Goal: Task Accomplishment & Management: Use online tool/utility

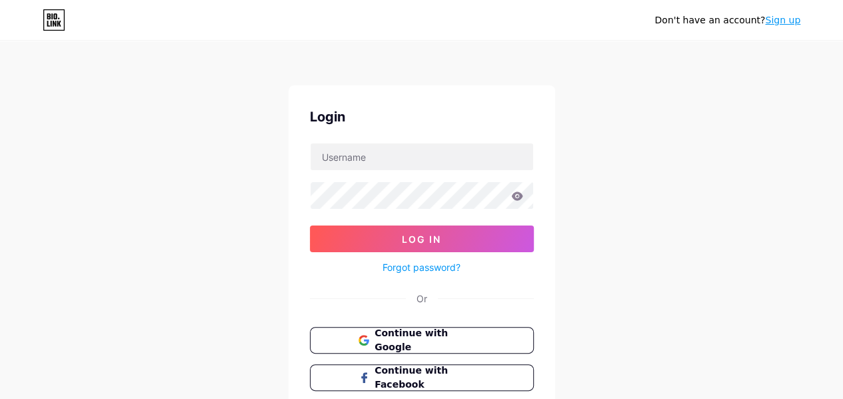
click at [782, 19] on link "Sign up" at bounding box center [782, 20] width 35 height 11
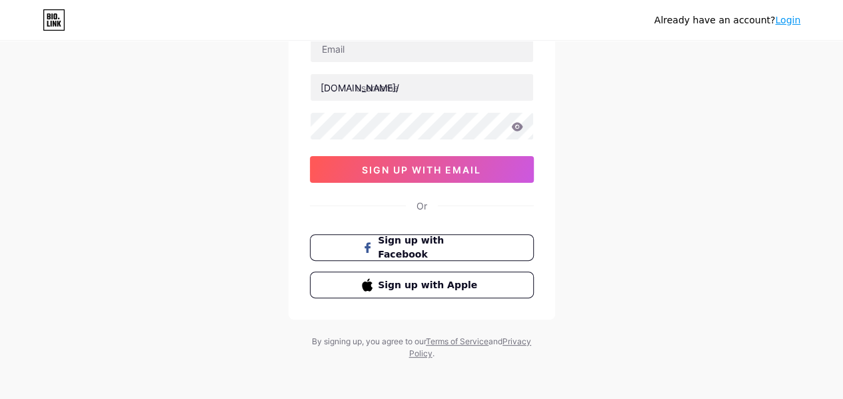
scroll to position [110, 0]
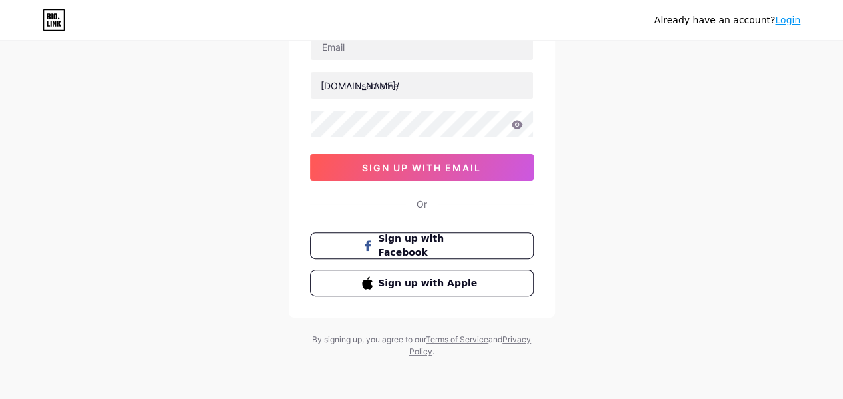
click at [782, 22] on link "Login" at bounding box center [787, 20] width 25 height 11
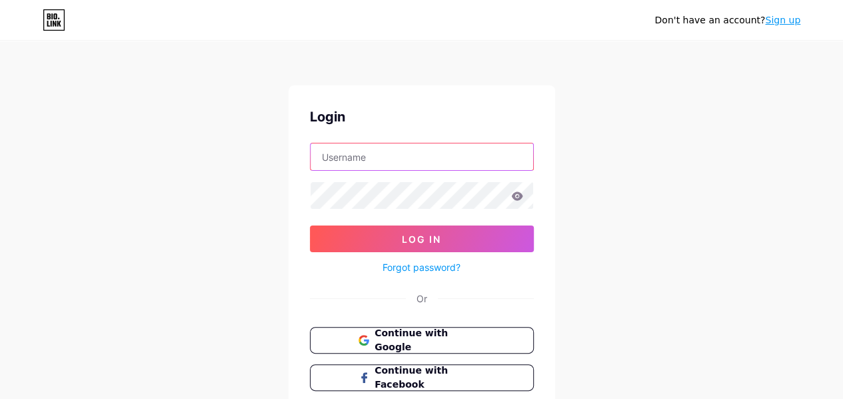
click at [398, 151] on input "text" at bounding box center [422, 156] width 223 height 27
type input "[PERSON_NAME][EMAIL_ADDRESS][DOMAIN_NAME]"
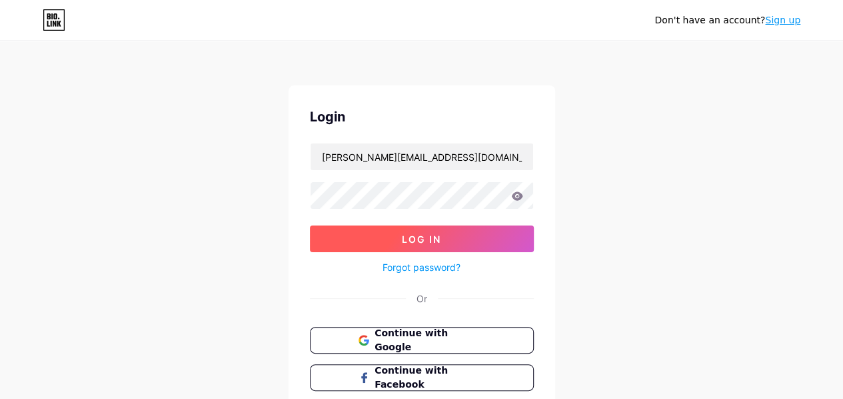
click at [505, 235] on button "Log In" at bounding box center [422, 238] width 224 height 27
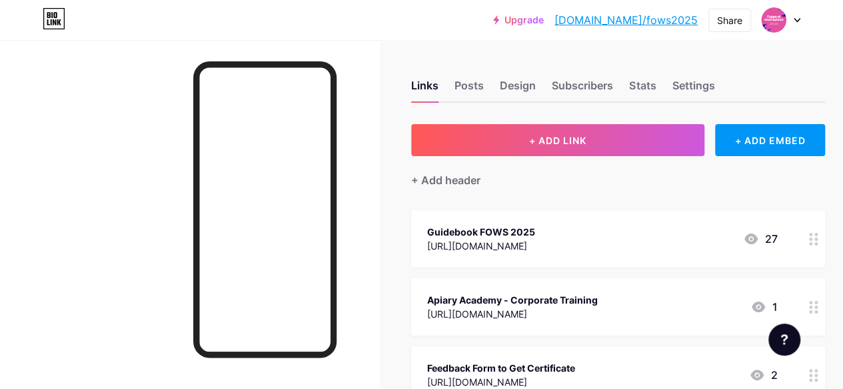
click at [55, 15] on icon at bounding box center [54, 18] width 23 height 21
click at [56, 16] on icon at bounding box center [54, 15] width 3 height 6
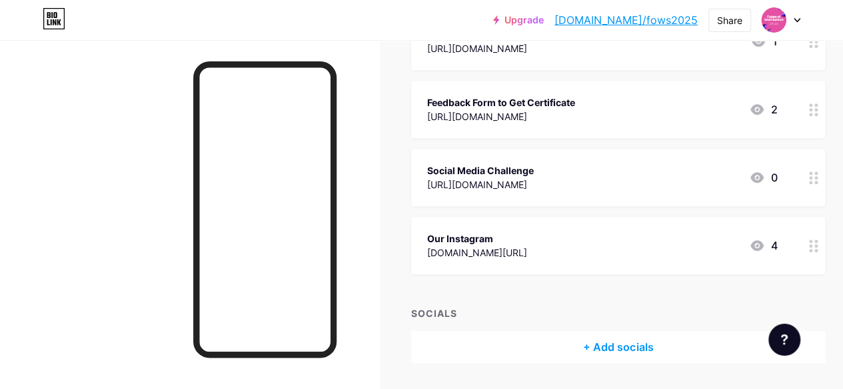
scroll to position [305, 0]
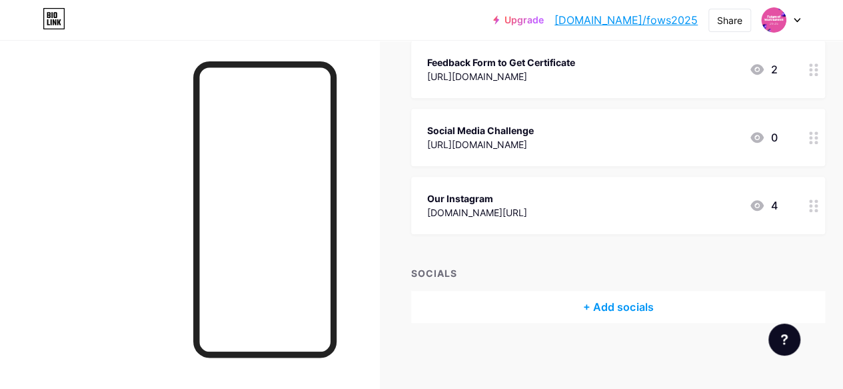
click at [787, 31] on div at bounding box center [781, 20] width 39 height 24
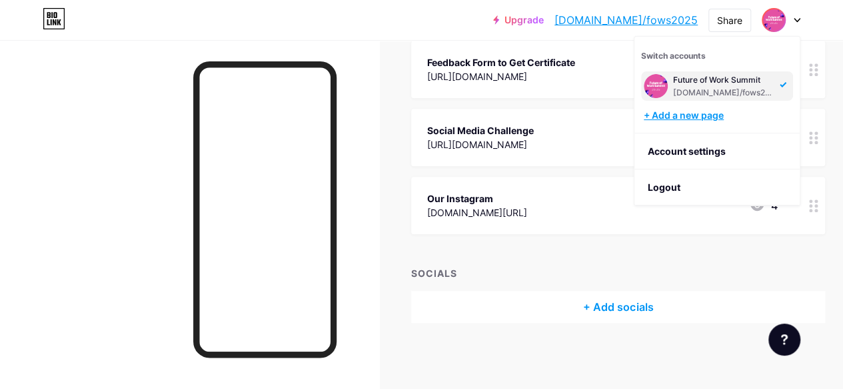
click at [702, 114] on div "+ Add a new page" at bounding box center [718, 115] width 149 height 13
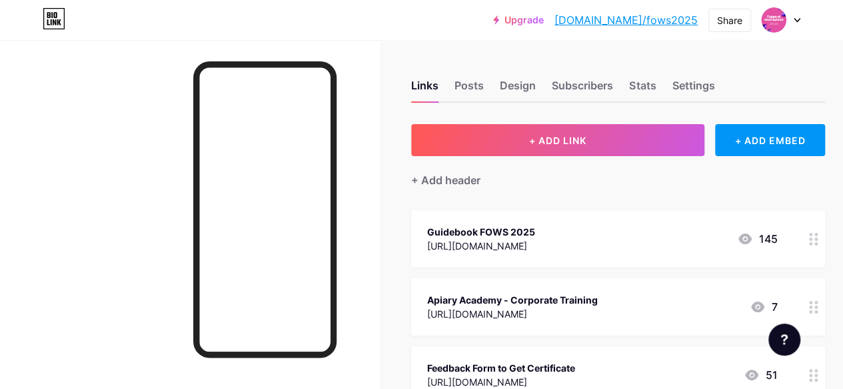
click at [798, 15] on div at bounding box center [781, 20] width 39 height 24
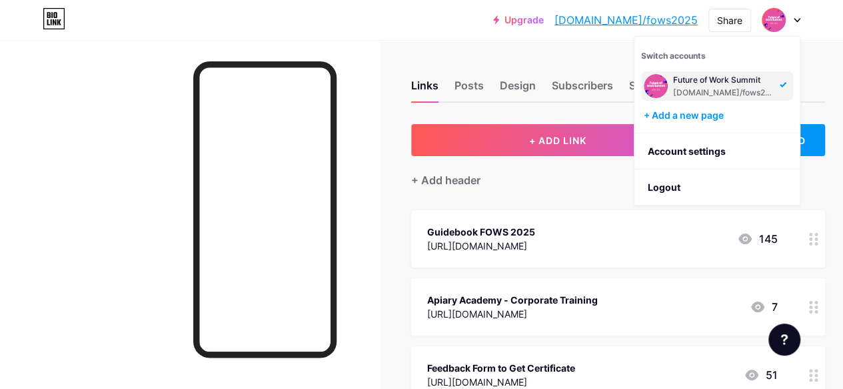
click at [753, 81] on div "Future of Work Summit" at bounding box center [724, 80] width 103 height 11
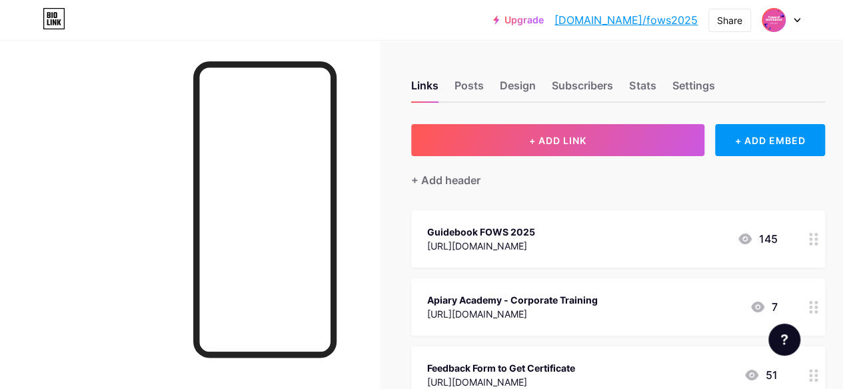
click at [774, 21] on img at bounding box center [773, 19] width 21 height 21
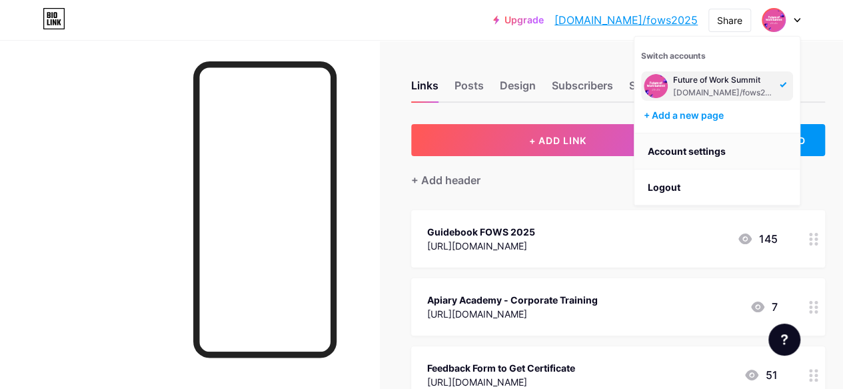
click at [698, 149] on link "Account settings" at bounding box center [716, 151] width 165 height 36
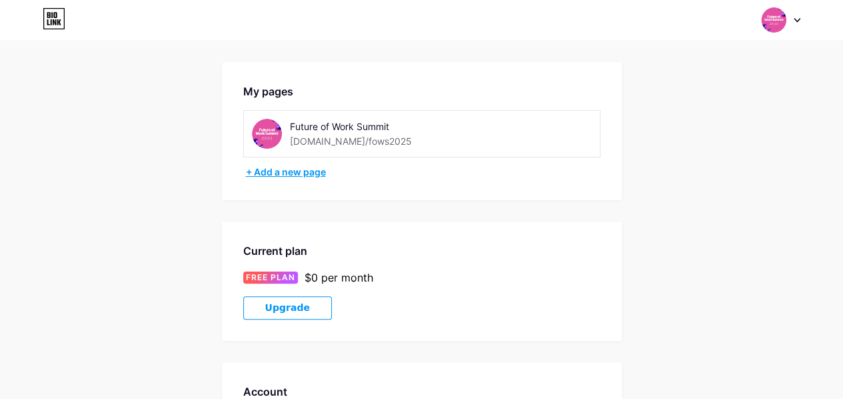
scroll to position [40, 0]
click at [303, 168] on div "+ Add a new page" at bounding box center [423, 171] width 355 height 13
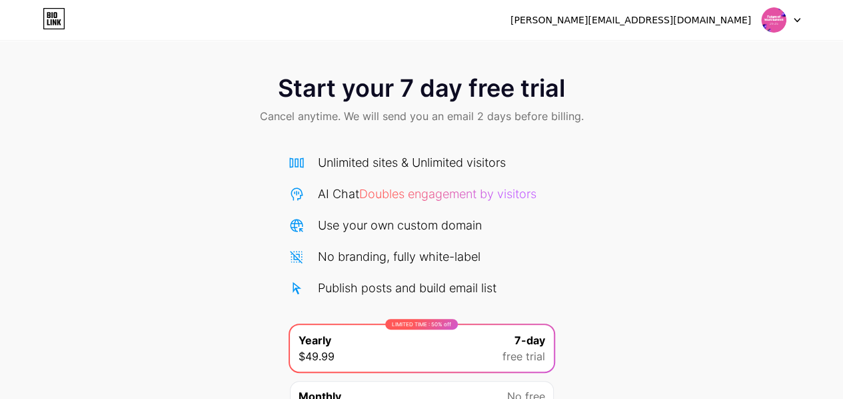
click at [59, 11] on icon at bounding box center [54, 18] width 23 height 21
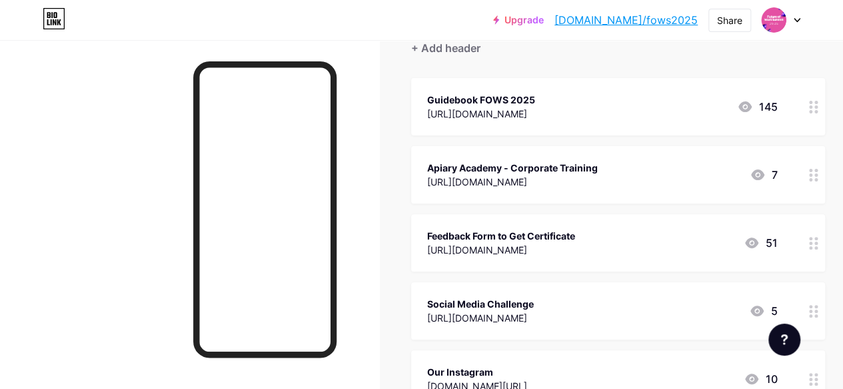
scroll to position [133, 0]
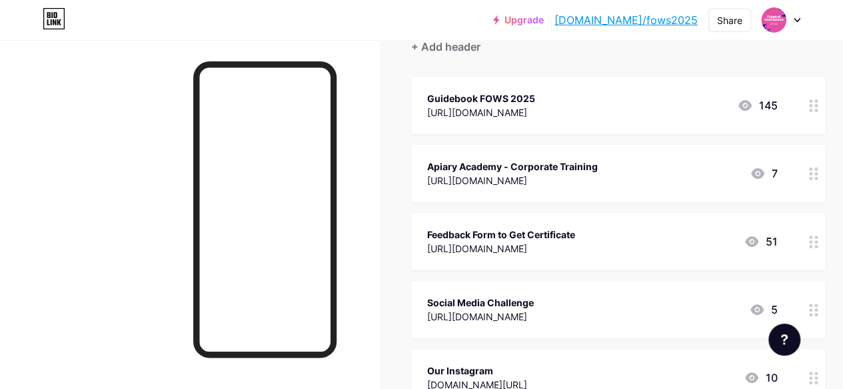
click at [533, 174] on div "[URL][DOMAIN_NAME]" at bounding box center [512, 180] width 171 height 14
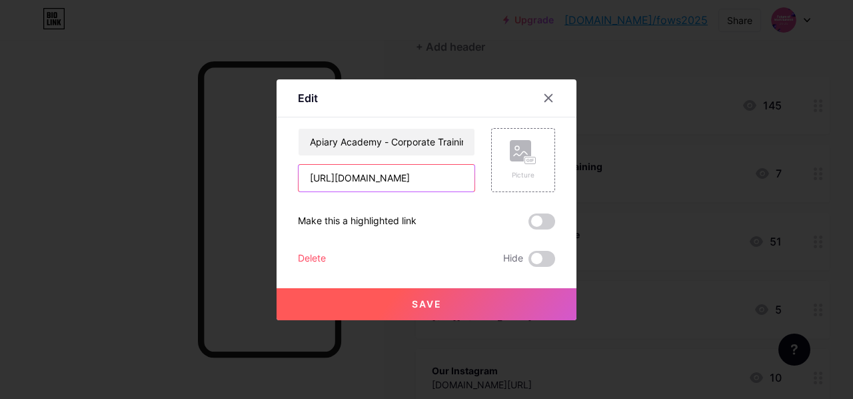
click at [409, 179] on input "[URL][DOMAIN_NAME]" at bounding box center [387, 178] width 176 height 27
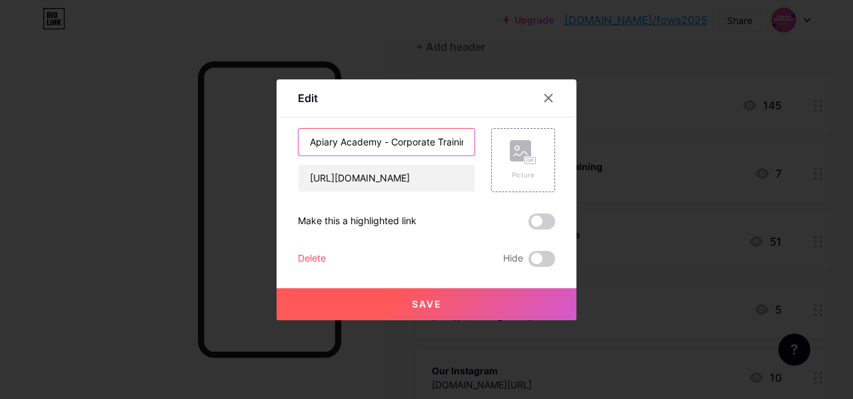
click at [447, 141] on input "Apiary Academy - Corporate Training" at bounding box center [387, 142] width 176 height 27
click at [546, 97] on icon at bounding box center [548, 98] width 11 height 11
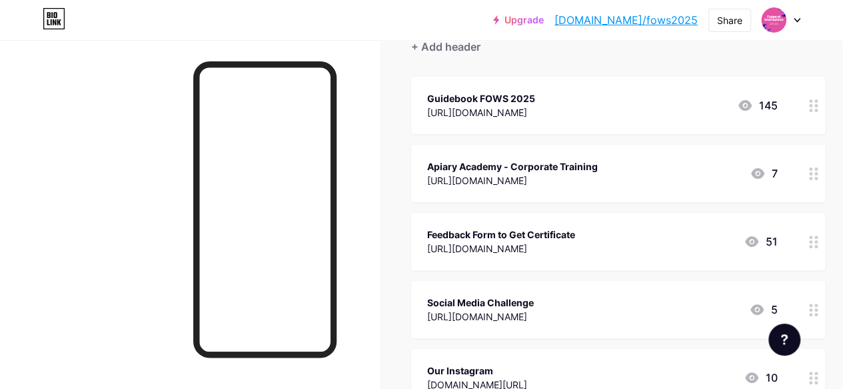
click at [575, 234] on div "Feedback Form to Get Certificate" at bounding box center [501, 234] width 148 height 14
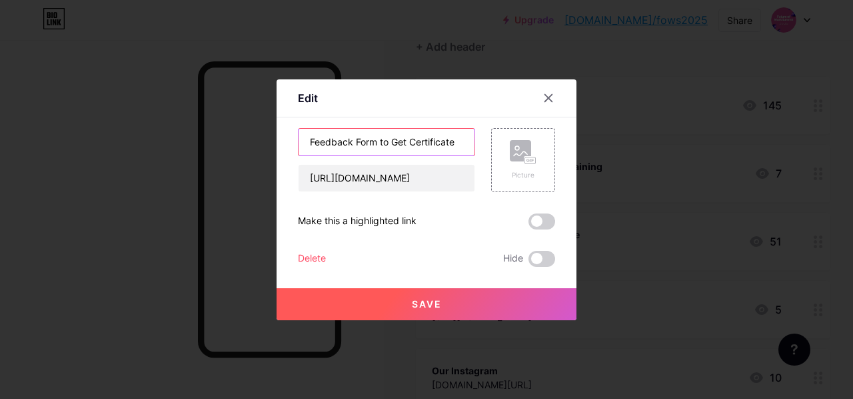
click at [346, 143] on input "Feedback Form to Get Certificate" at bounding box center [387, 142] width 176 height 27
click at [540, 94] on div at bounding box center [548, 98] width 24 height 24
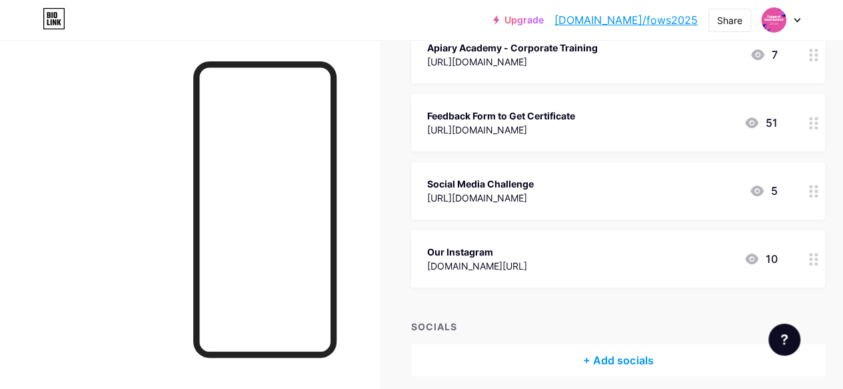
scroll to position [305, 0]
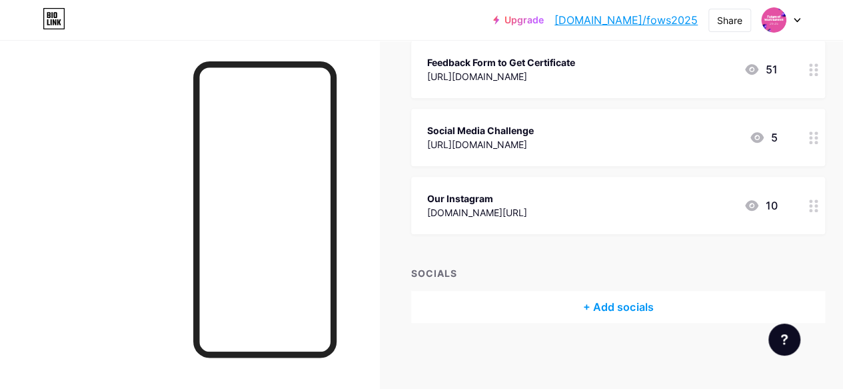
click at [630, 310] on div "+ Add socials" at bounding box center [618, 307] width 414 height 32
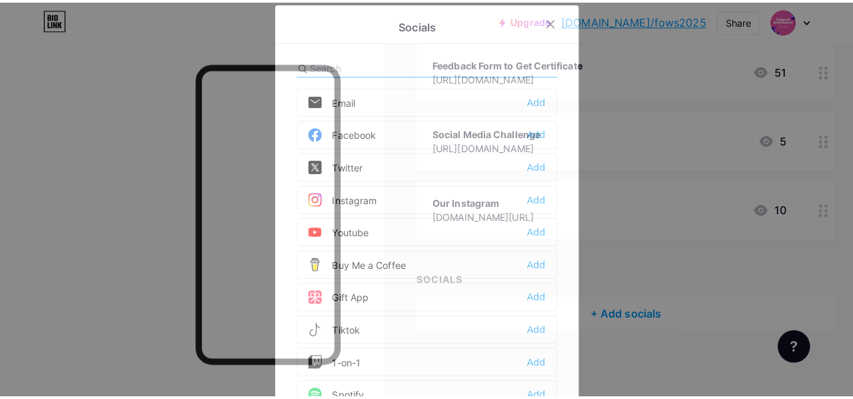
scroll to position [295, 0]
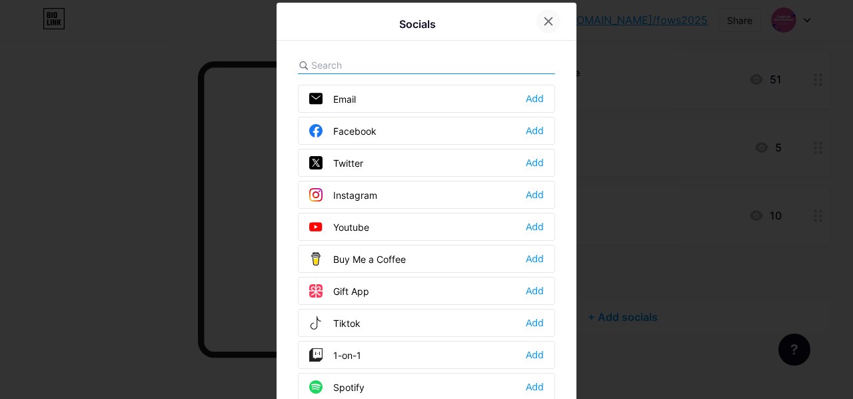
click at [543, 23] on icon at bounding box center [548, 21] width 11 height 11
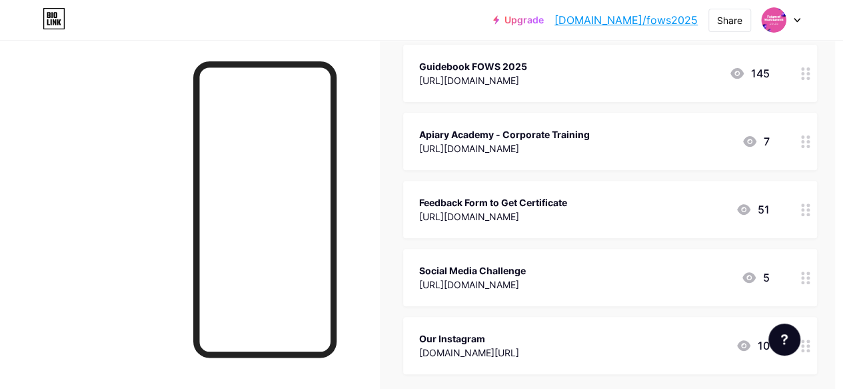
scroll to position [167, 7]
